Goal: Task Accomplishment & Management: Use online tool/utility

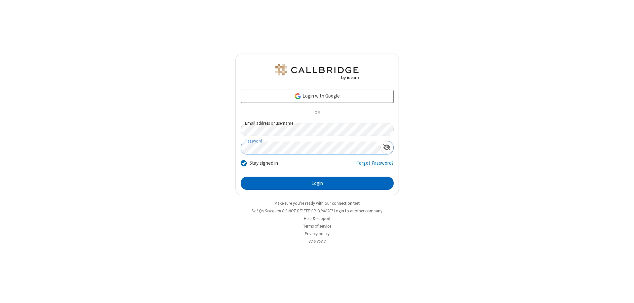
click at [317, 183] on button "Login" at bounding box center [317, 182] width 153 height 13
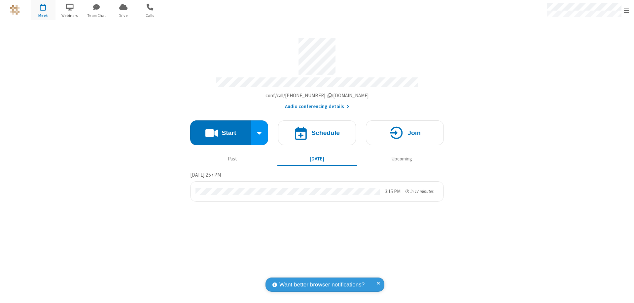
click at [221, 130] on button "Start" at bounding box center [220, 132] width 61 height 25
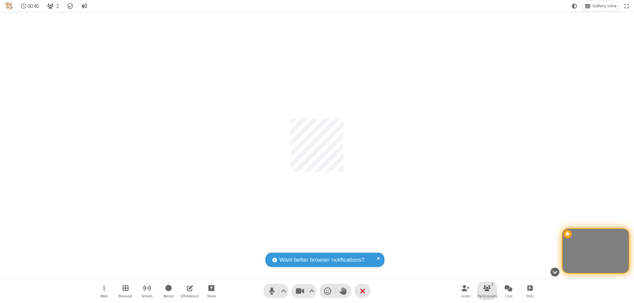
click at [487, 295] on span "Participants" at bounding box center [487, 296] width 19 height 4
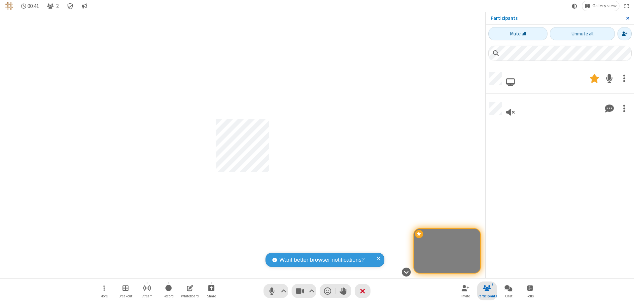
click at [628, 18] on span "Close sidebar" at bounding box center [627, 18] width 3 height 5
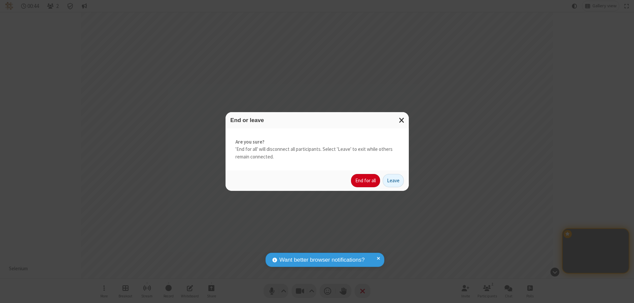
click at [366, 180] on button "End for all" at bounding box center [365, 180] width 29 height 13
